Goal: Task Accomplishment & Management: Manage account settings

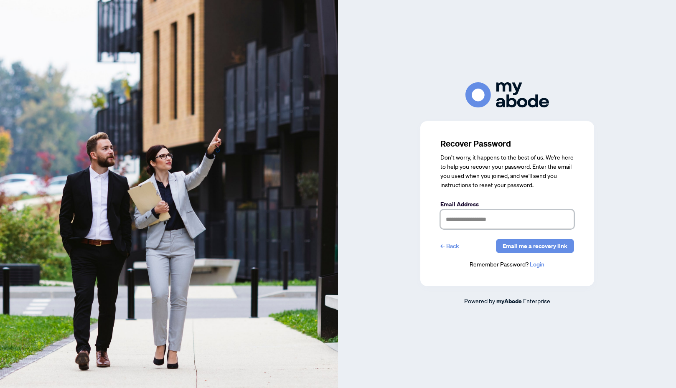
click at [477, 224] on input "text" at bounding box center [508, 219] width 134 height 19
type input "**********"
click at [538, 266] on link "Login" at bounding box center [537, 265] width 15 height 8
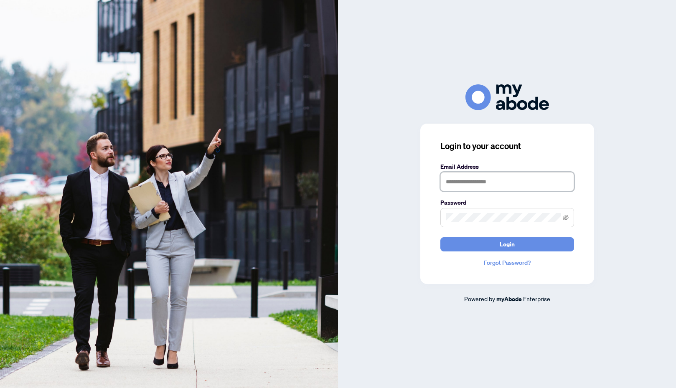
type input "**********"
click at [566, 218] on icon "eye-invisible" at bounding box center [566, 217] width 6 height 5
click at [507, 247] on span "Login" at bounding box center [507, 244] width 15 height 13
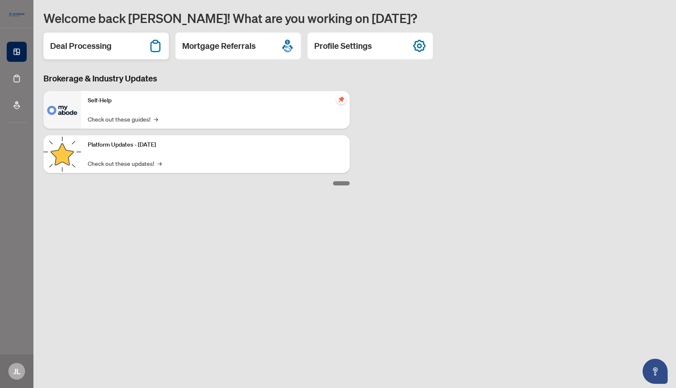
click at [91, 49] on h2 "Deal Processing" at bounding box center [80, 46] width 61 height 12
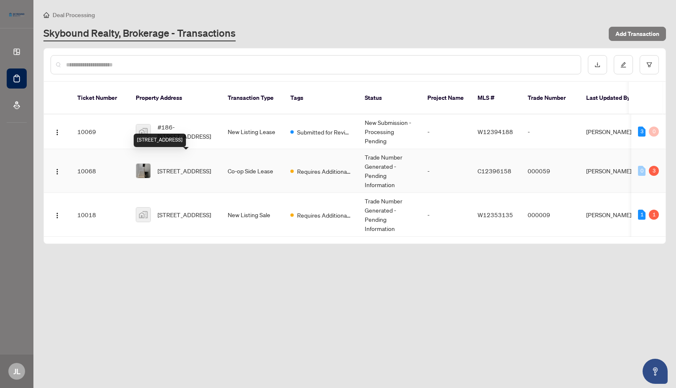
click at [201, 166] on span "[STREET_ADDRESS]" at bounding box center [185, 170] width 54 height 9
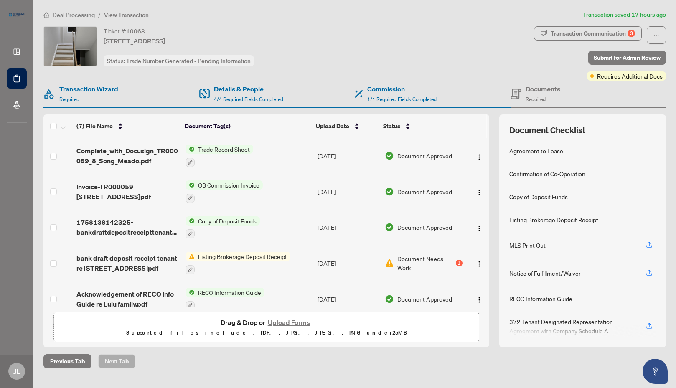
click at [235, 258] on span "Listing Brokerage Deposit Receipt" at bounding box center [243, 256] width 96 height 9
click at [285, 324] on button "Upload Forms" at bounding box center [288, 322] width 47 height 11
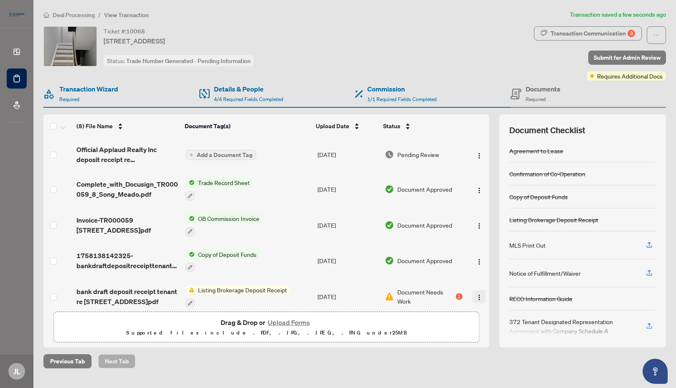
click at [477, 296] on img "button" at bounding box center [479, 297] width 7 height 7
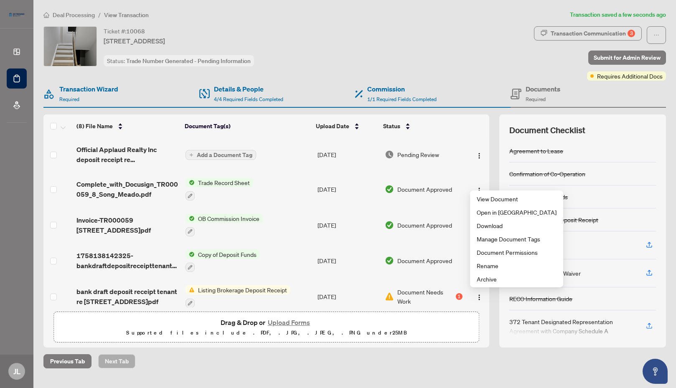
click at [235, 290] on span "Listing Brokerage Deposit Receipt" at bounding box center [243, 290] width 96 height 9
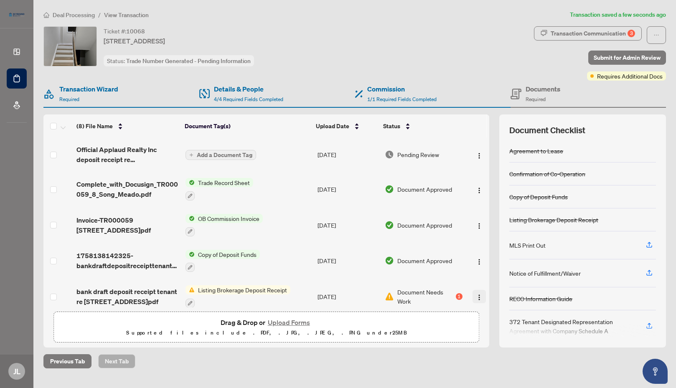
click at [477, 296] on img "button" at bounding box center [479, 297] width 7 height 7
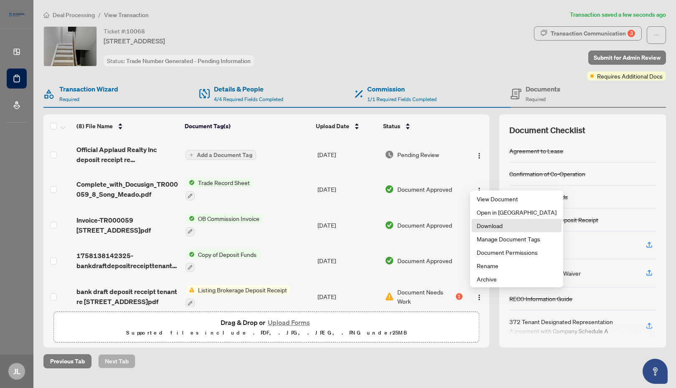
click at [490, 227] on span "Download" at bounding box center [517, 225] width 80 height 9
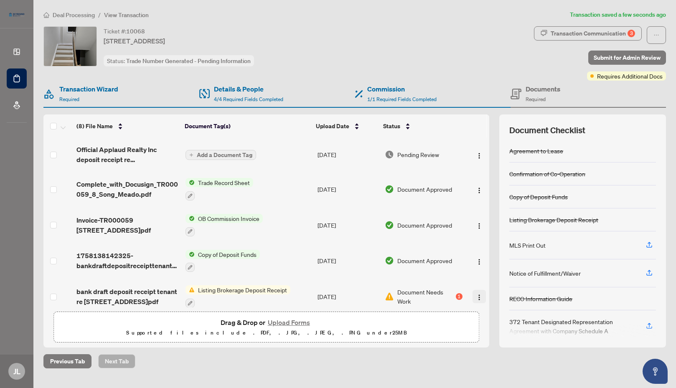
click at [477, 298] on img "button" at bounding box center [479, 297] width 7 height 7
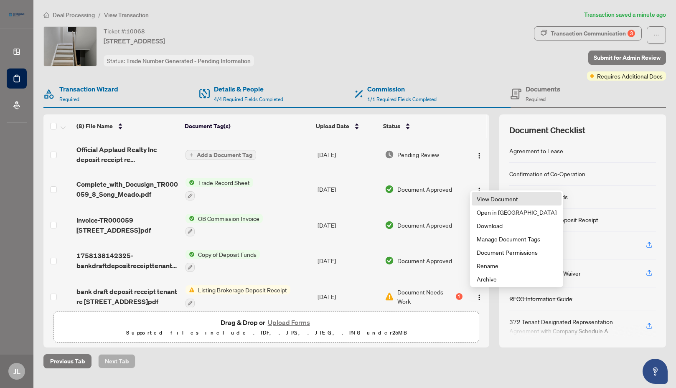
click at [498, 200] on span "View Document" at bounding box center [517, 198] width 80 height 9
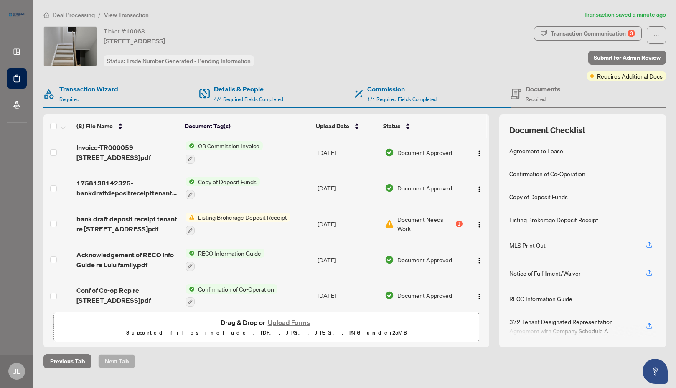
scroll to position [84, 0]
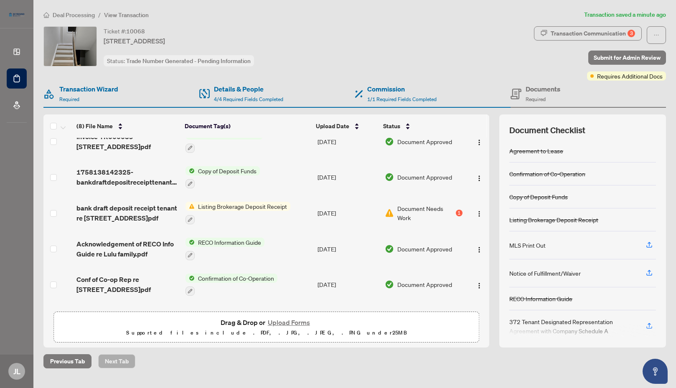
click at [406, 209] on span "Document Needs Work" at bounding box center [426, 213] width 56 height 18
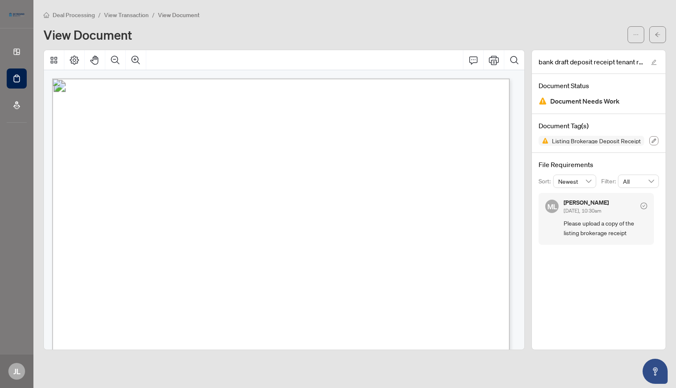
click at [654, 140] on icon "button" at bounding box center [654, 141] width 5 height 5
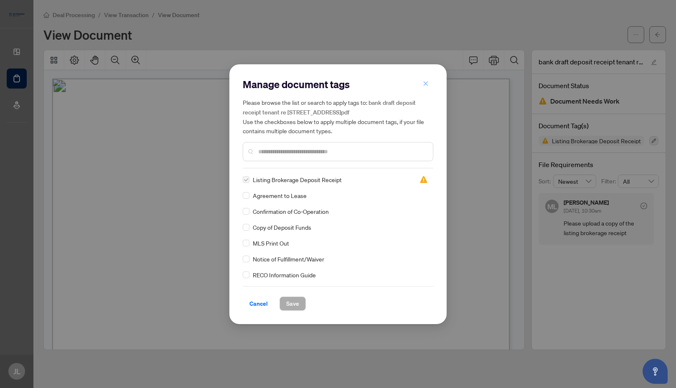
click at [427, 84] on icon "close" at bounding box center [426, 84] width 5 height 5
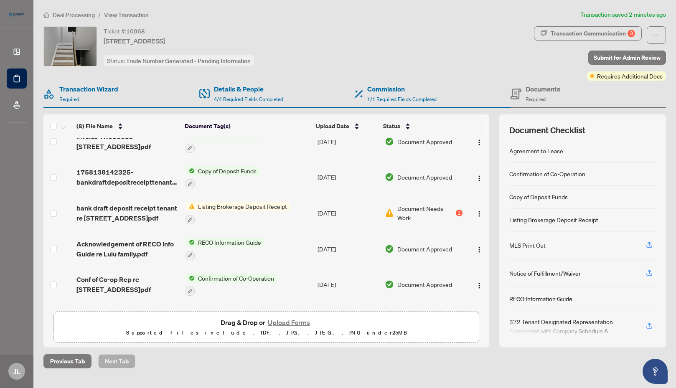
click at [538, 221] on div "Listing Brokerage Deposit Receipt" at bounding box center [554, 219] width 89 height 9
click at [603, 217] on div "Listing Brokerage Deposit Receipt" at bounding box center [583, 220] width 147 height 23
click at [598, 221] on div "Listing Brokerage Deposit Receipt" at bounding box center [554, 219] width 89 height 9
click at [388, 213] on img at bounding box center [389, 213] width 9 height 9
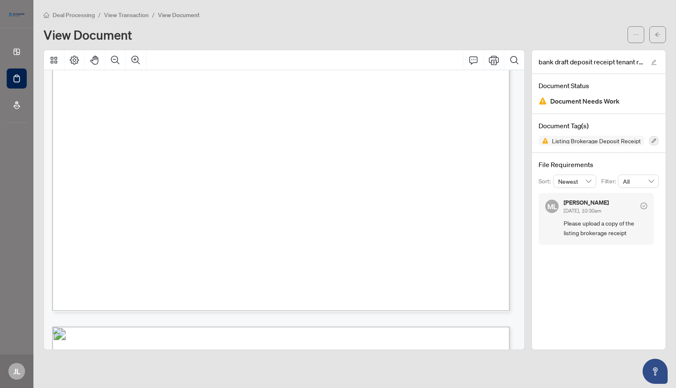
scroll to position [272, 0]
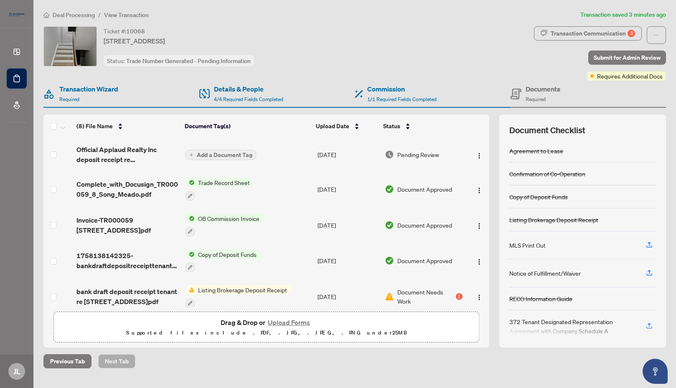
click at [222, 156] on span "Add a Document Tag" at bounding box center [225, 155] width 56 height 6
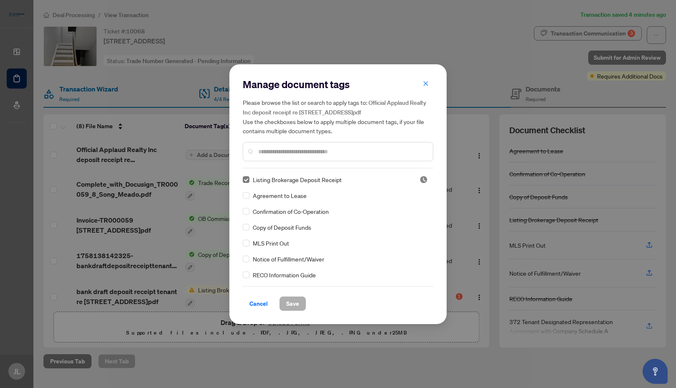
click at [294, 304] on span "Save" at bounding box center [292, 303] width 13 height 13
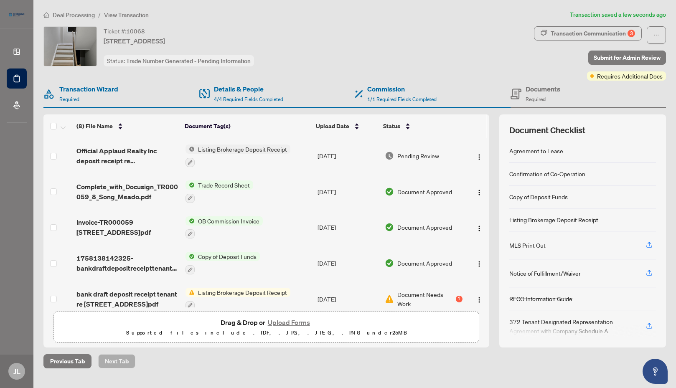
click at [427, 156] on span "Pending Review" at bounding box center [419, 155] width 42 height 9
click at [632, 34] on div "3" at bounding box center [632, 34] width 8 height 8
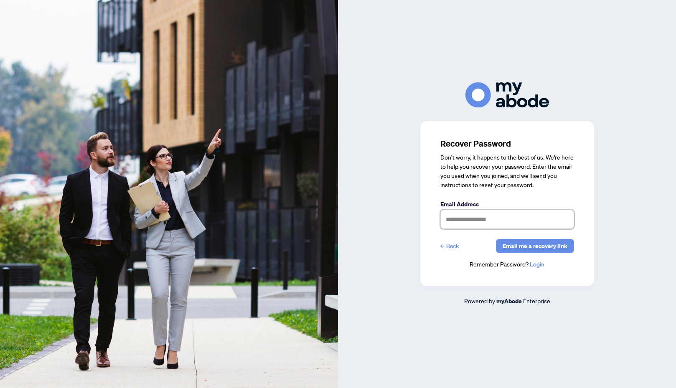
click at [507, 222] on input "text" at bounding box center [508, 219] width 134 height 19
type input "**********"
click at [536, 265] on link "Login" at bounding box center [537, 265] width 15 height 8
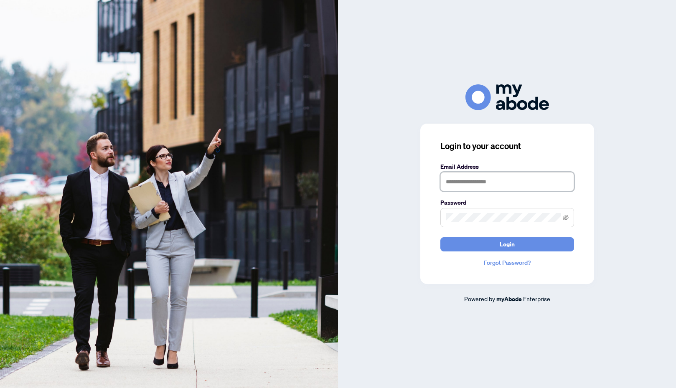
type input "**********"
click at [510, 247] on span "Login" at bounding box center [507, 244] width 15 height 13
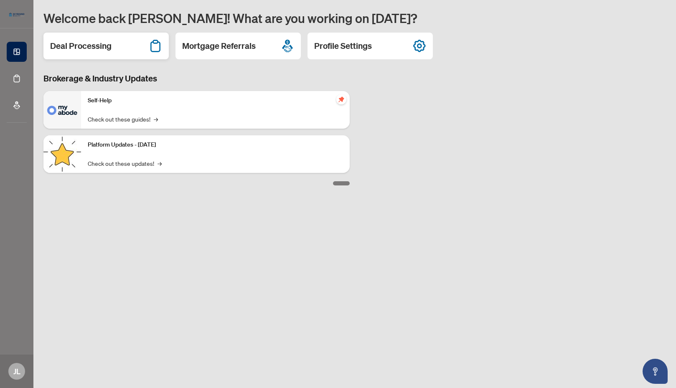
click at [96, 47] on h2 "Deal Processing" at bounding box center [80, 46] width 61 height 12
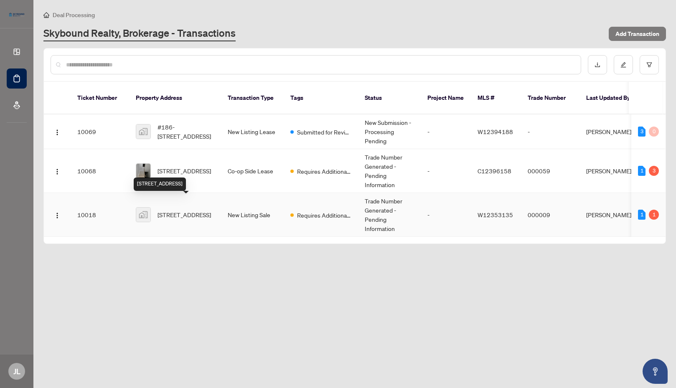
click at [205, 210] on span "[STREET_ADDRESS]" at bounding box center [185, 214] width 54 height 9
click at [369, 352] on main "Deal Processing Skybound Realty, Brokerage - Transactions Add Transaction Ticke…" at bounding box center [354, 194] width 643 height 388
click at [324, 211] on span "Requires Additional Docs" at bounding box center [324, 215] width 54 height 9
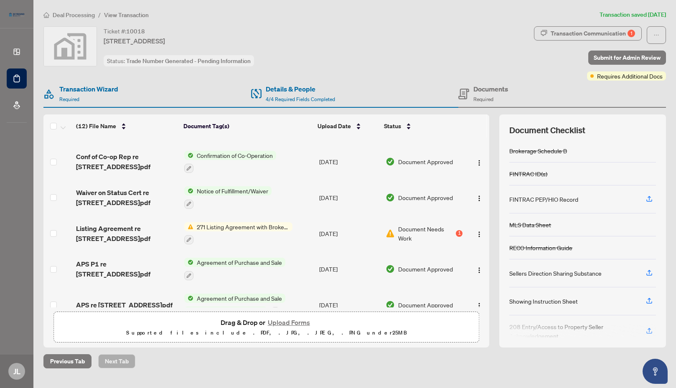
scroll to position [167, 0]
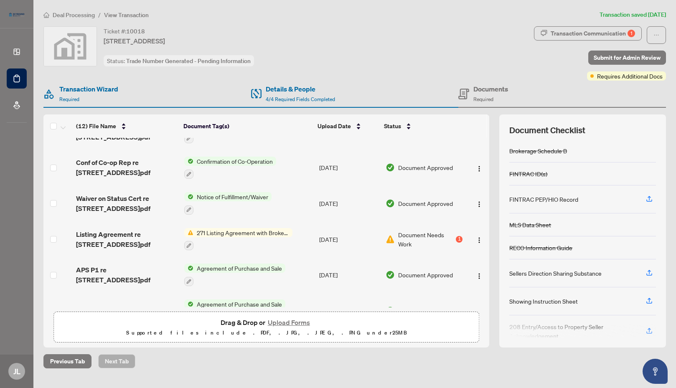
drag, startPoint x: 252, startPoint y: 232, endPoint x: 470, endPoint y: 48, distance: 284.8
click at [470, 48] on div "Ticket #: 10018 2177 Burnhamthorpe Road West #909, Mississauga, Ontario L5L 5P9…" at bounding box center [287, 46] width 488 height 40
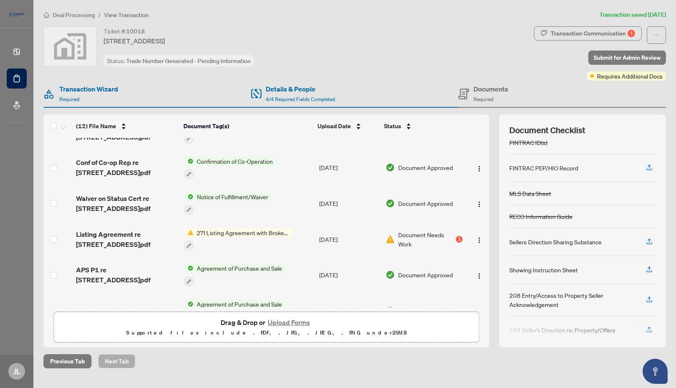
scroll to position [73, 0]
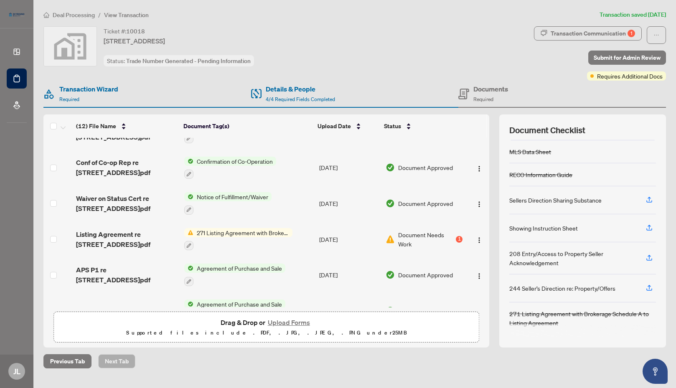
click at [405, 233] on span "Document Needs Work" at bounding box center [426, 239] width 56 height 18
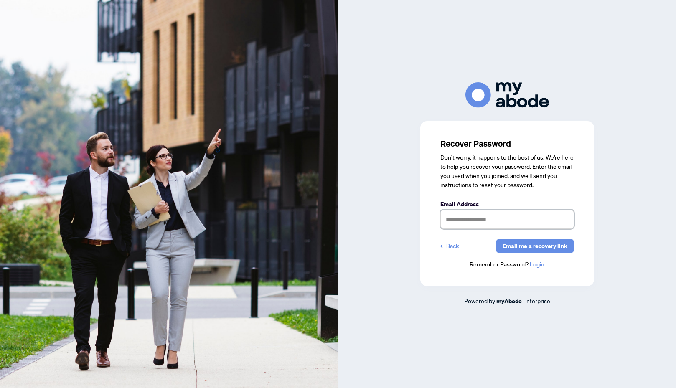
click at [512, 218] on input "text" at bounding box center [508, 219] width 134 height 19
type input "**********"
click at [538, 265] on link "Login" at bounding box center [537, 265] width 15 height 8
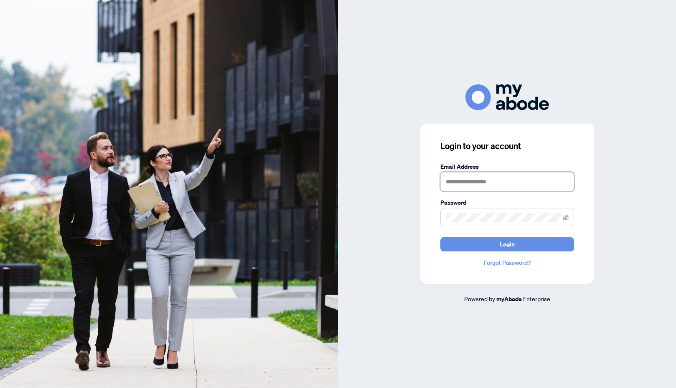
type input "**********"
click at [508, 246] on span "Login" at bounding box center [507, 244] width 15 height 13
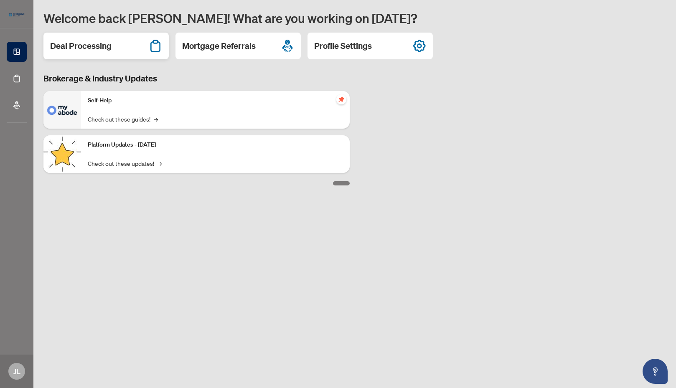
click at [87, 49] on h2 "Deal Processing" at bounding box center [80, 46] width 61 height 12
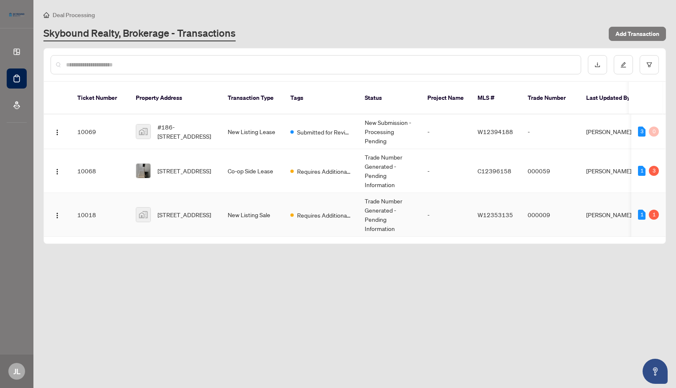
click at [256, 206] on td "New Listing Sale" at bounding box center [252, 215] width 63 height 44
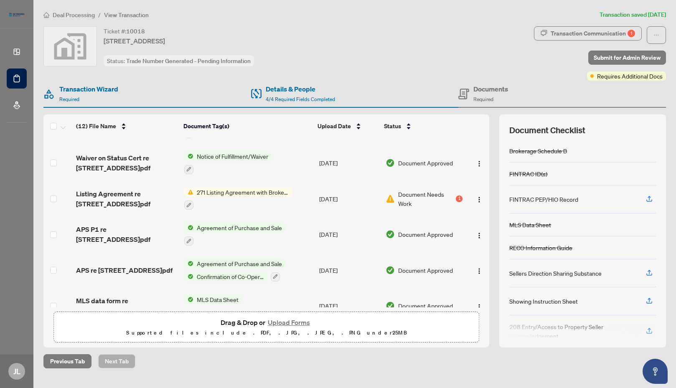
scroll to position [209, 0]
click at [280, 324] on button "Upload Forms" at bounding box center [288, 322] width 47 height 11
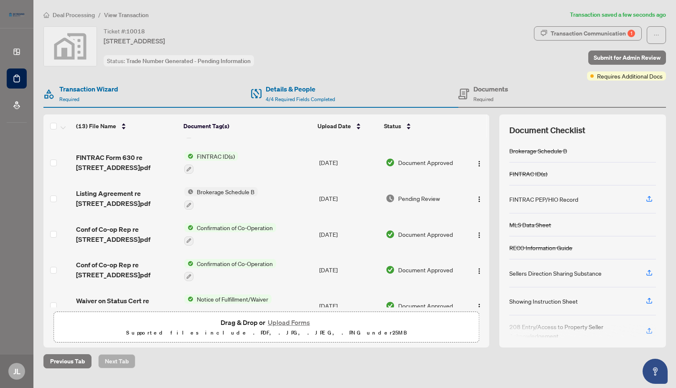
scroll to position [84, 0]
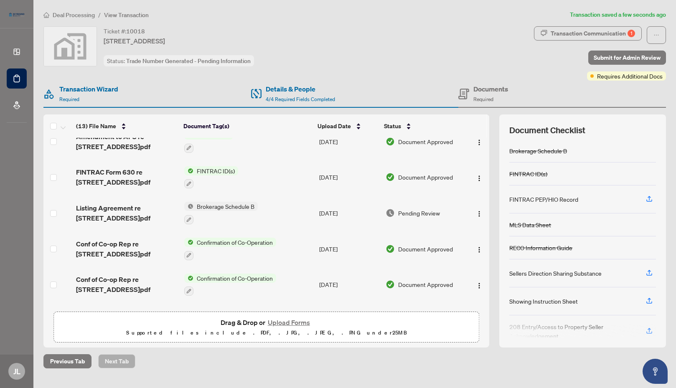
click at [415, 212] on span "Pending Review" at bounding box center [419, 213] width 42 height 9
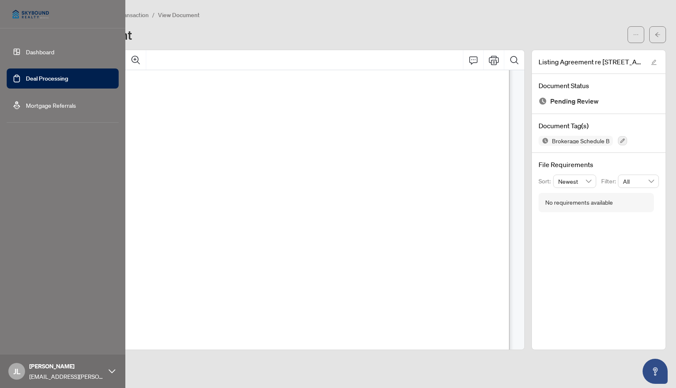
scroll to position [1314, 0]
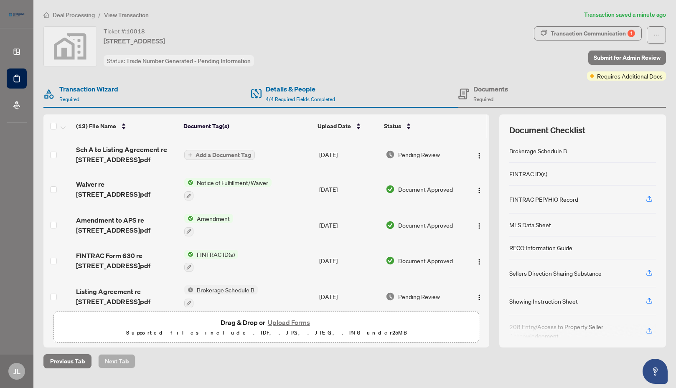
click at [221, 155] on span "Add a Document Tag" at bounding box center [224, 155] width 56 height 6
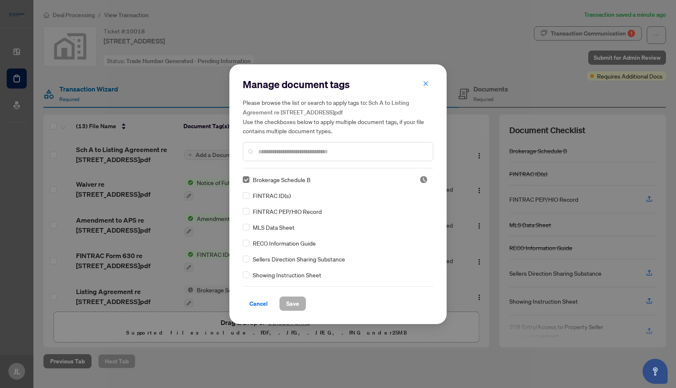
click at [294, 305] on span "Save" at bounding box center [292, 303] width 13 height 13
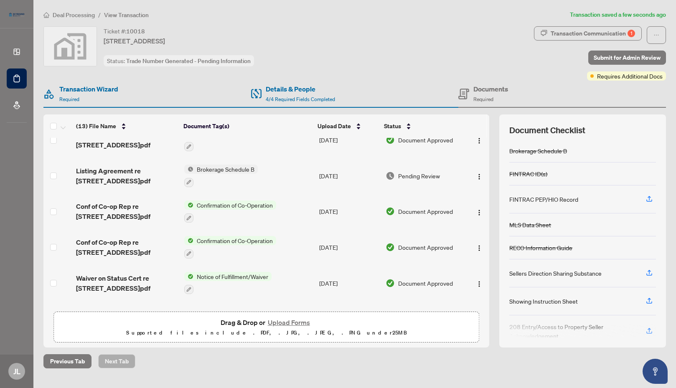
scroll to position [125, 0]
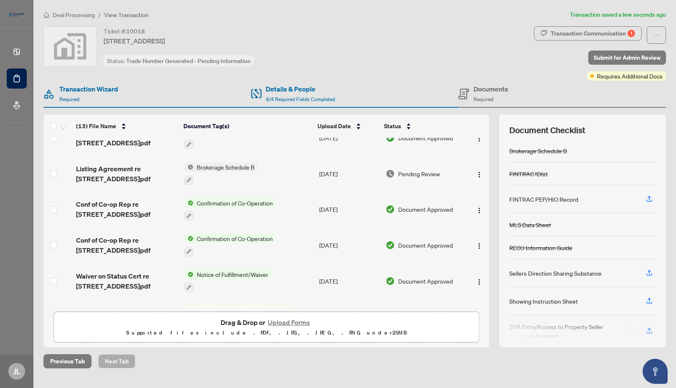
click at [236, 167] on span "Brokerage Schedule B" at bounding box center [226, 167] width 64 height 9
click at [235, 166] on span "Brokerage Schedule B" at bounding box center [226, 167] width 64 height 9
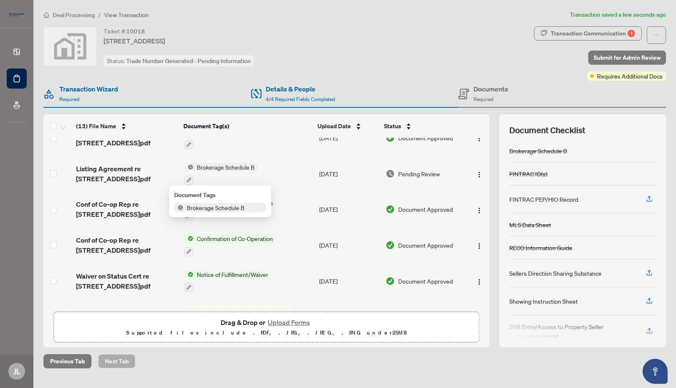
click at [229, 208] on span "Brokerage Schedule B" at bounding box center [216, 207] width 64 height 9
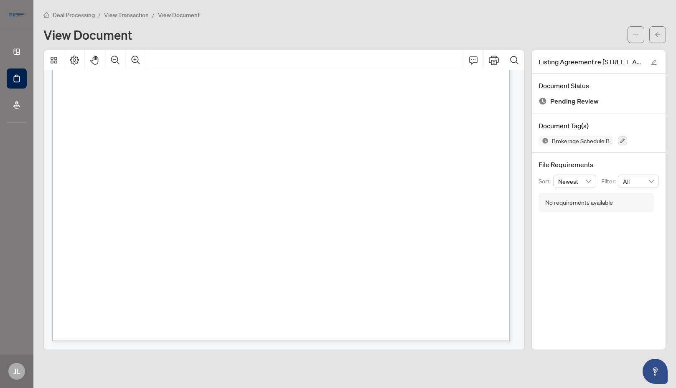
scroll to position [3028, 0]
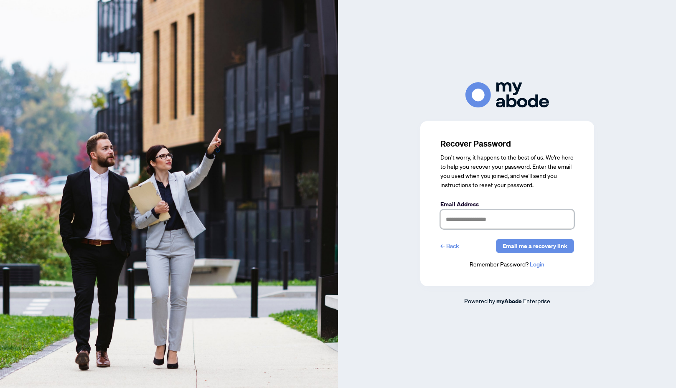
click at [498, 220] on input "text" at bounding box center [508, 219] width 134 height 19
type input "**********"
click at [537, 265] on link "Login" at bounding box center [537, 265] width 15 height 8
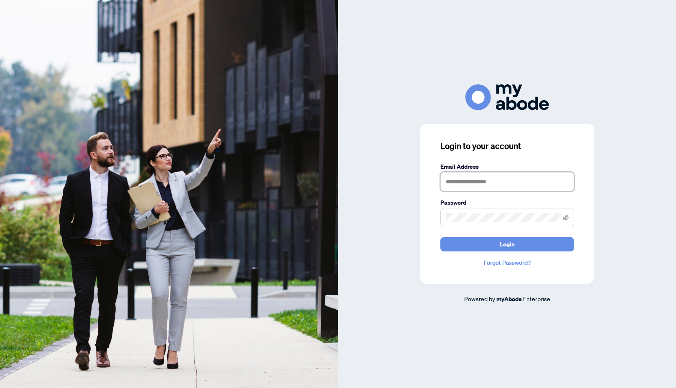
type input "**********"
click at [509, 247] on span "Login" at bounding box center [507, 244] width 15 height 13
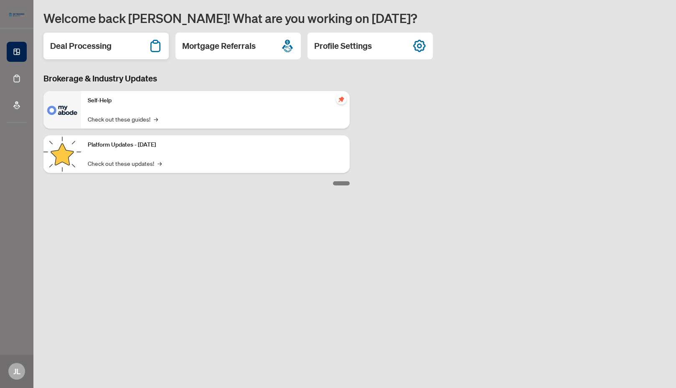
click at [84, 47] on h2 "Deal Processing" at bounding box center [80, 46] width 61 height 12
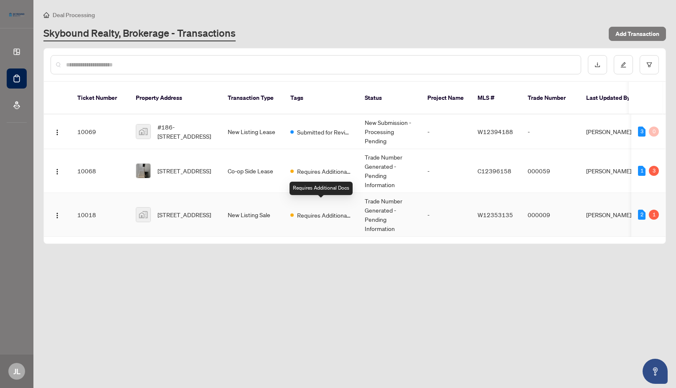
click at [312, 211] on span "Requires Additional Docs" at bounding box center [324, 215] width 54 height 9
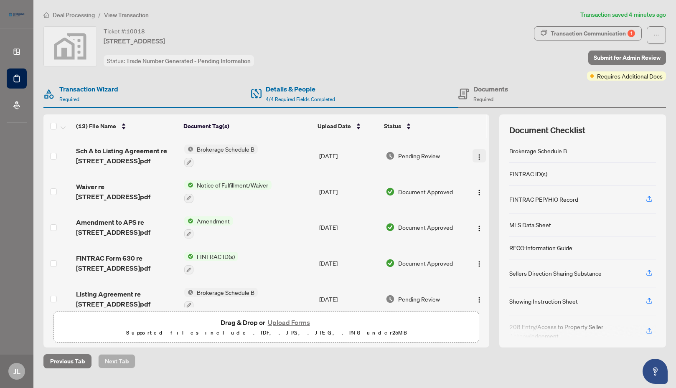
click at [476, 157] on img "button" at bounding box center [479, 157] width 7 height 7
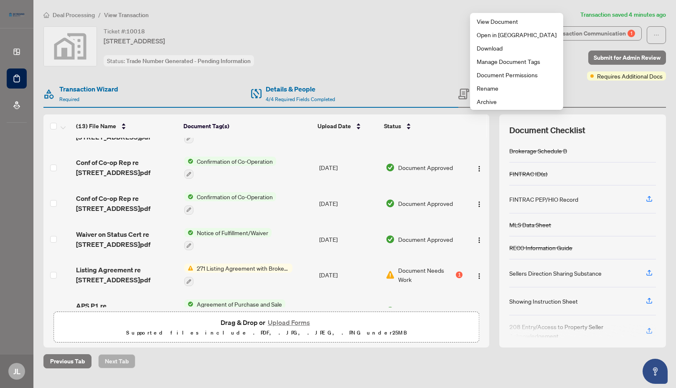
scroll to position [84, 0]
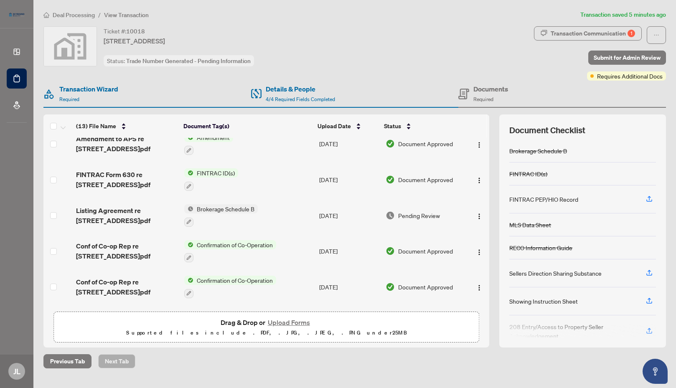
click at [220, 209] on span "Brokerage Schedule B" at bounding box center [226, 208] width 64 height 9
click at [133, 210] on span "Listing Agreement re [STREET_ADDRESS]pdf" at bounding box center [126, 216] width 101 height 20
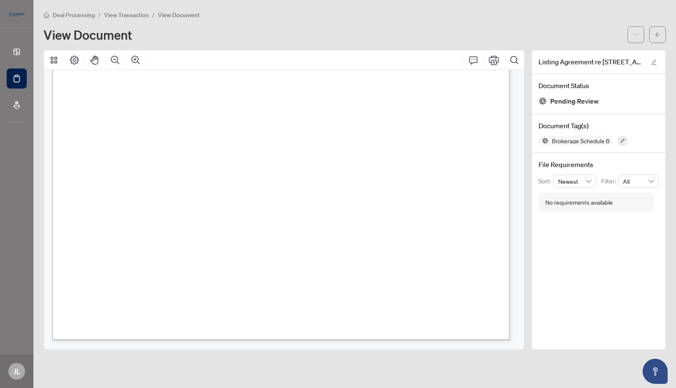
scroll to position [1899, 0]
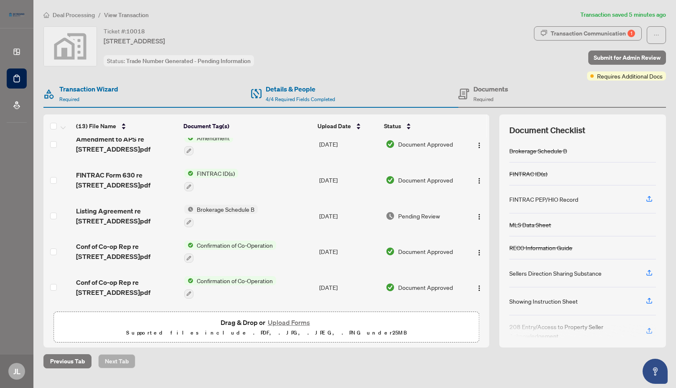
scroll to position [84, 0]
click at [619, 33] on div "Transaction Communication 1" at bounding box center [593, 33] width 84 height 13
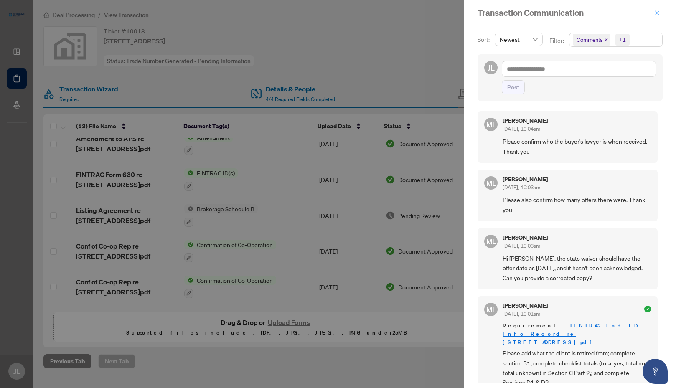
click at [659, 14] on icon "close" at bounding box center [658, 12] width 5 height 5
